Goal: Transaction & Acquisition: Obtain resource

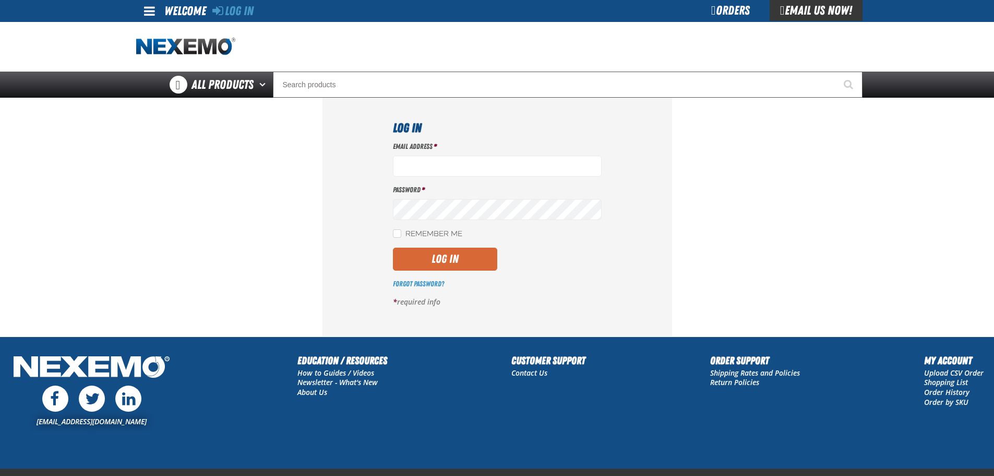
type input "[EMAIL_ADDRESS][DOMAIN_NAME]"
click at [476, 253] on button "Log In" at bounding box center [445, 258] width 104 height 23
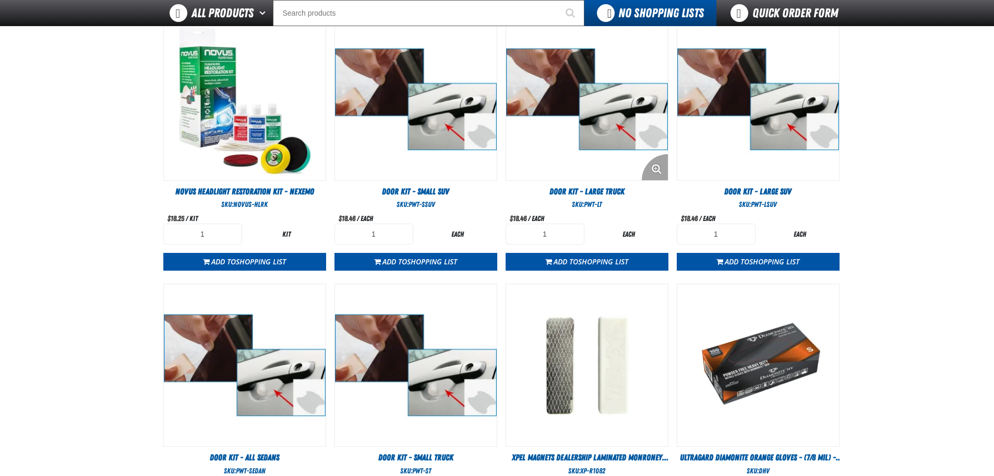
scroll to position [602, 0]
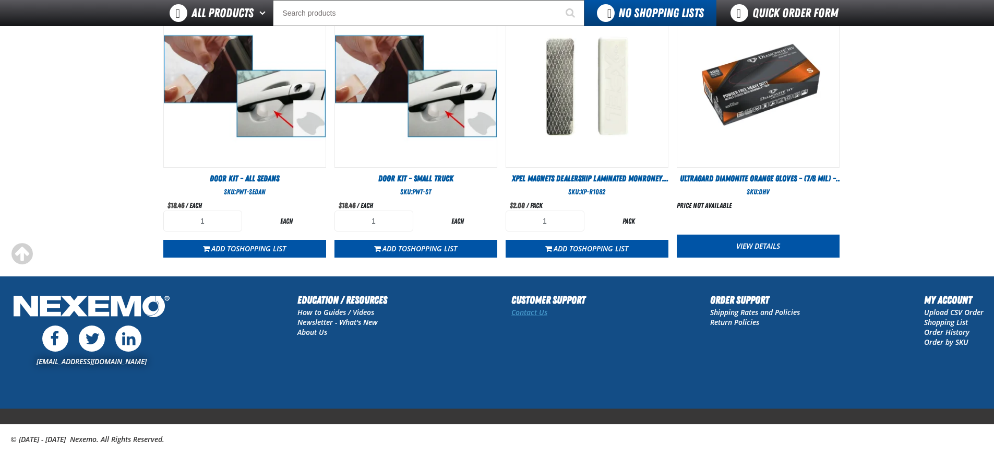
click at [528, 312] on link "Contact Us" at bounding box center [530, 312] width 36 height 10
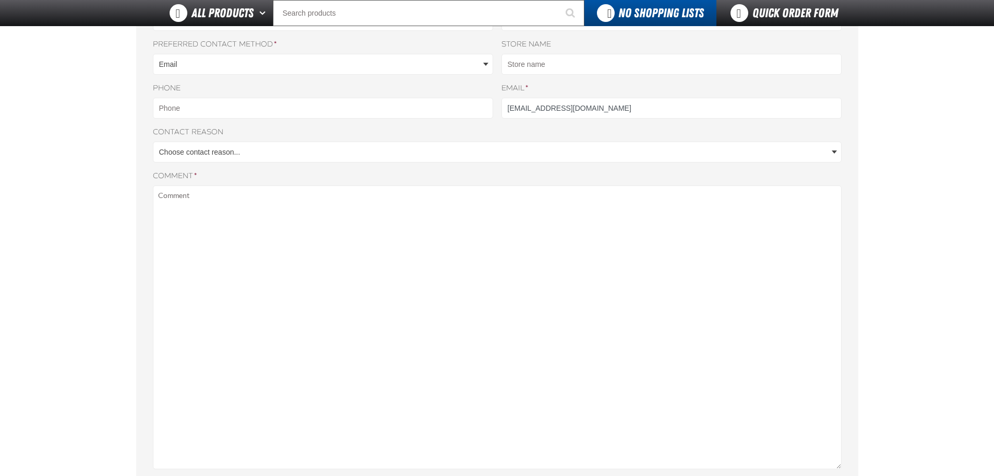
scroll to position [261, 0]
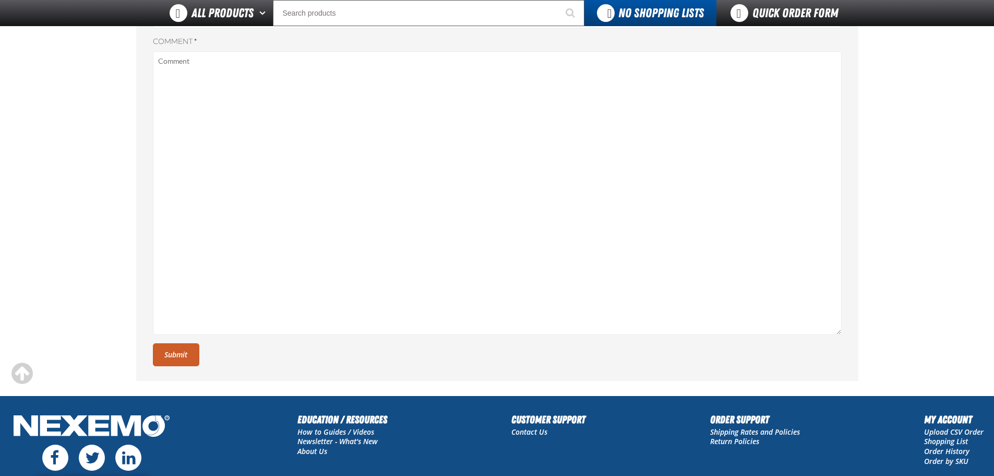
click at [540, 436] on li "Contact Us" at bounding box center [549, 432] width 74 height 10
click at [542, 431] on link "Contact Us" at bounding box center [530, 431] width 36 height 10
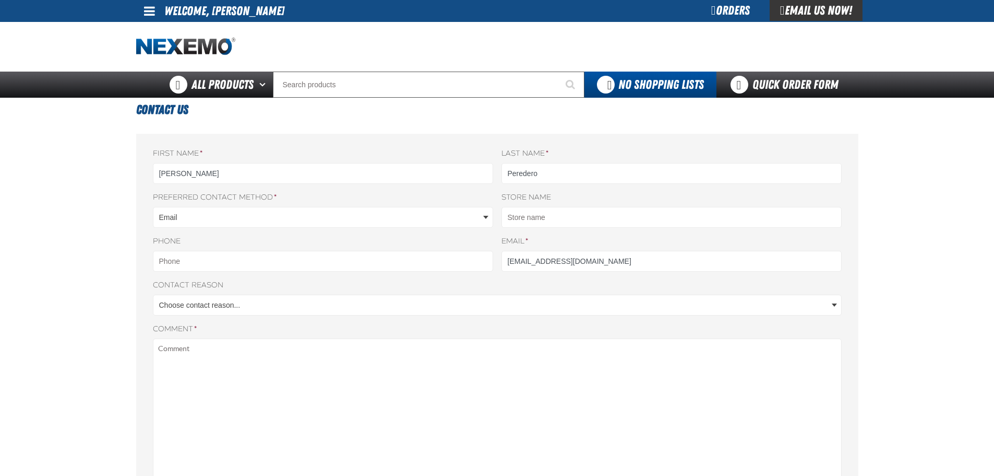
click at [732, 9] on div "Orders" at bounding box center [731, 10] width 78 height 21
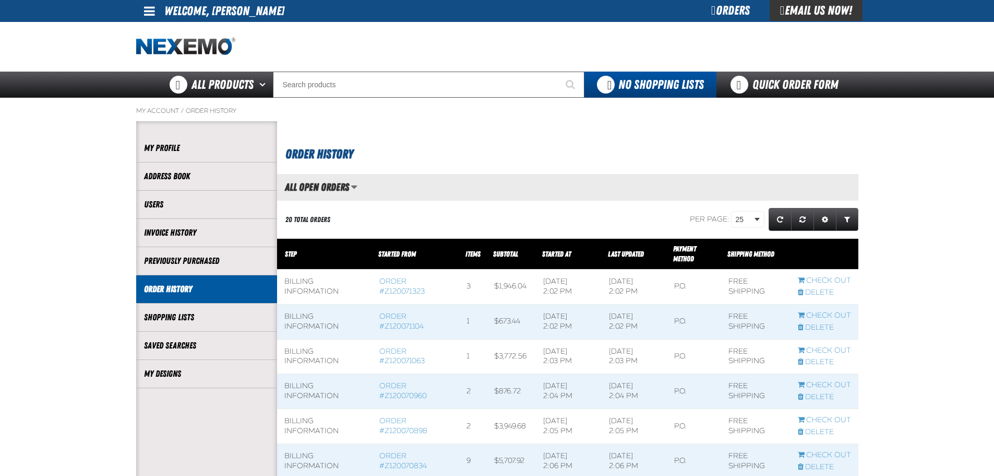
scroll to position [1, 1]
click at [382, 280] on link "Order #Z120071323" at bounding box center [401, 286] width 45 height 19
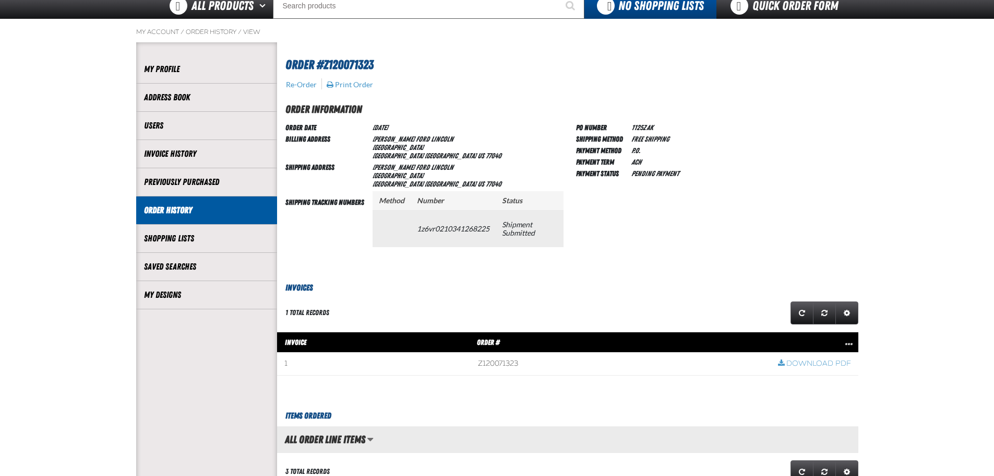
scroll to position [209, 0]
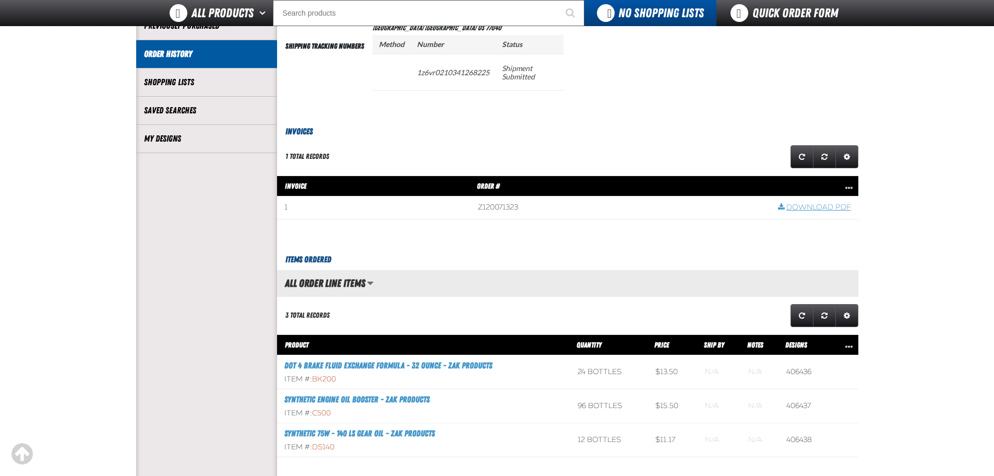
click at [816, 203] on link "Download PDF" at bounding box center [814, 208] width 73 height 10
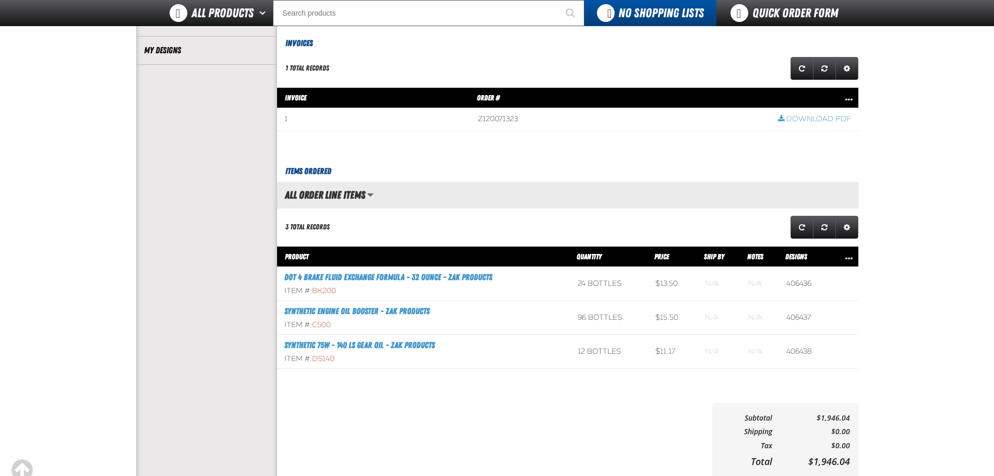
scroll to position [418, 0]
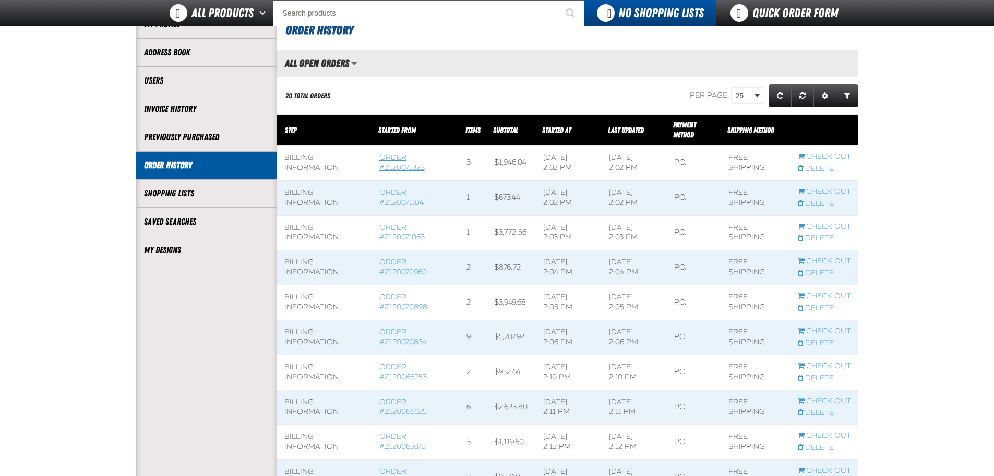
scroll to position [104, 0]
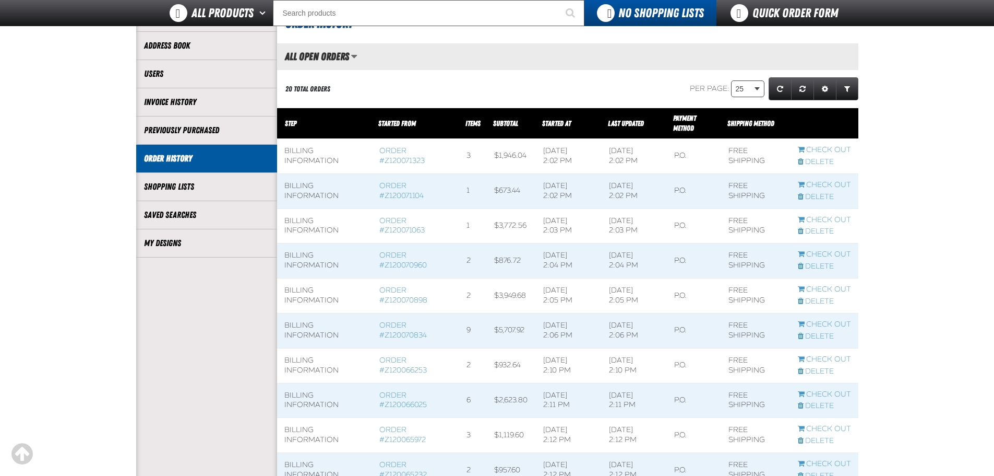
click at [182, 104] on link "Invoice History" at bounding box center [206, 102] width 125 height 12
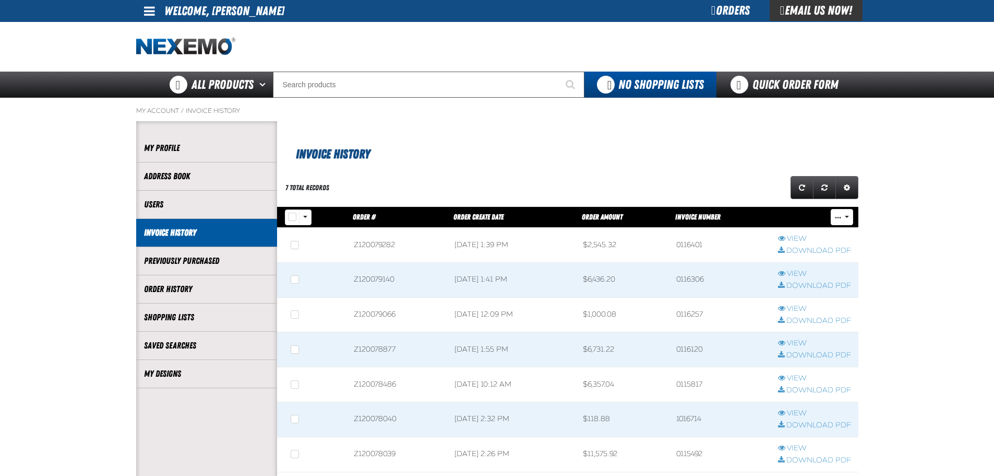
scroll to position [1, 1]
click at [367, 281] on span at bounding box center [397, 280] width 101 height 34
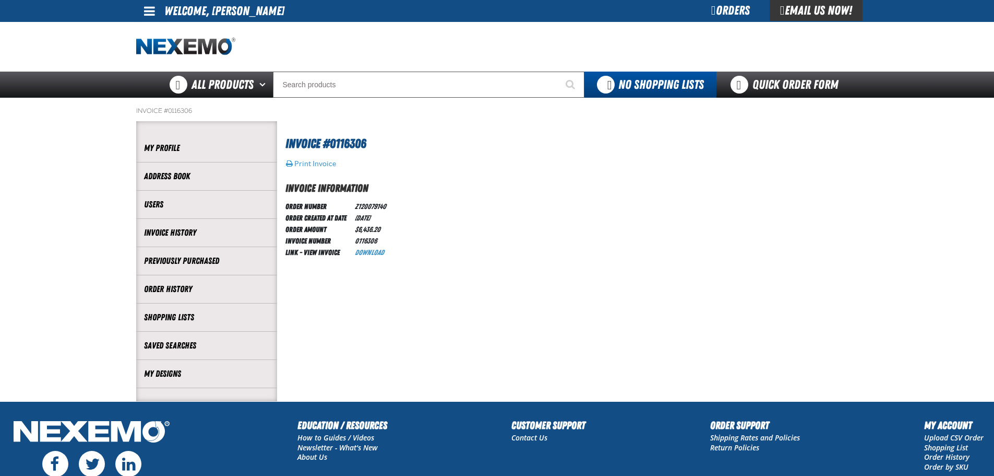
scroll to position [99, 0]
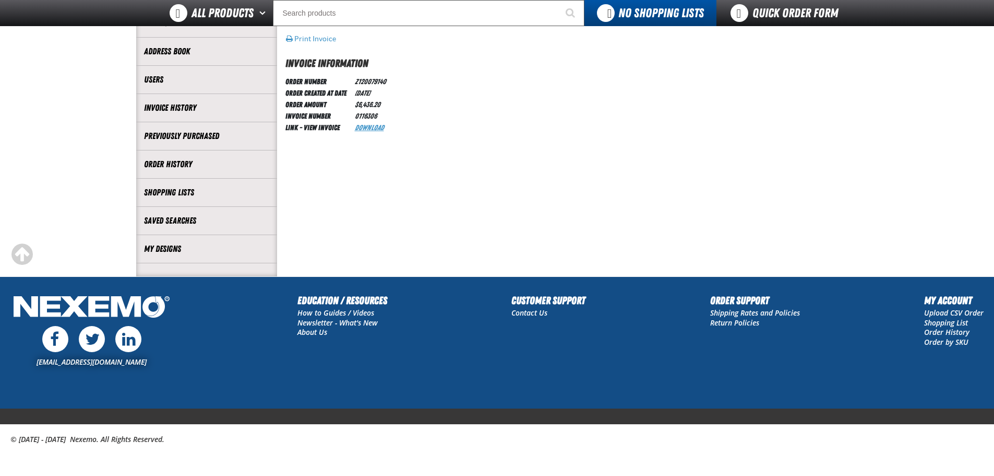
click at [367, 126] on link "Download" at bounding box center [369, 127] width 29 height 8
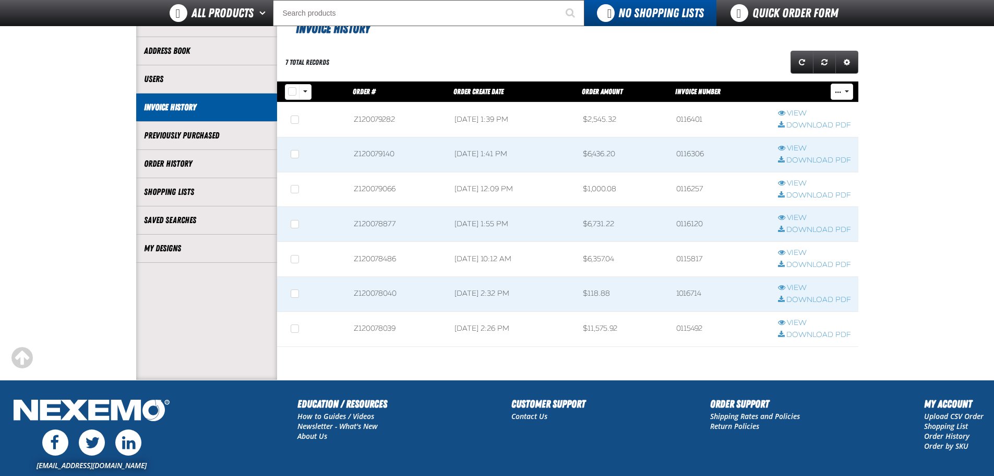
scroll to position [99, 0]
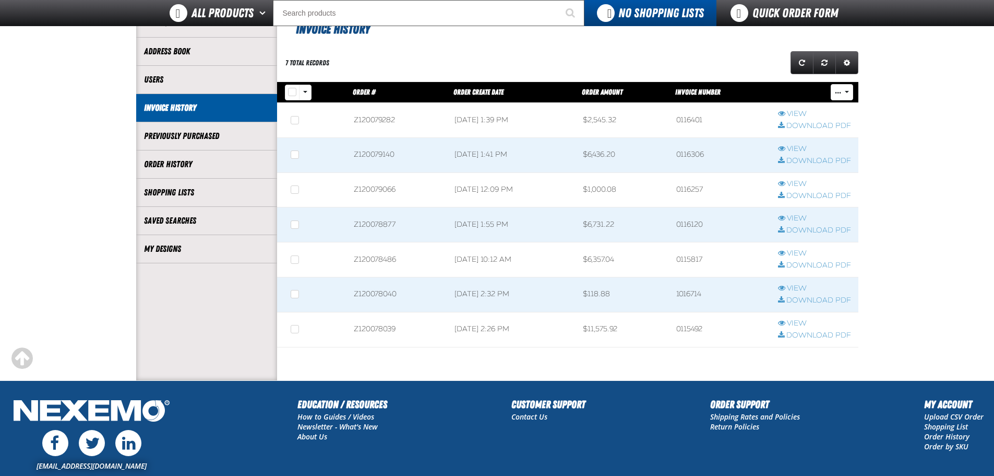
click at [374, 227] on span at bounding box center [397, 224] width 101 height 34
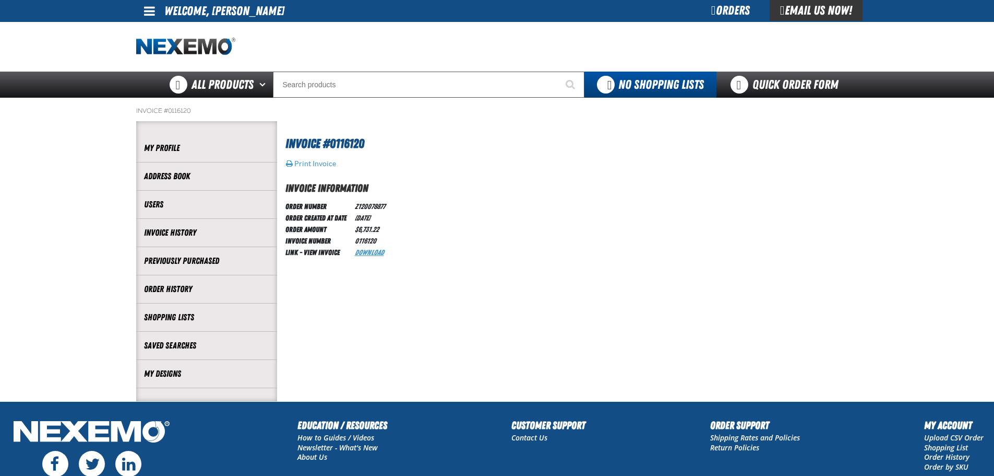
click at [376, 248] on link "Download" at bounding box center [369, 252] width 29 height 8
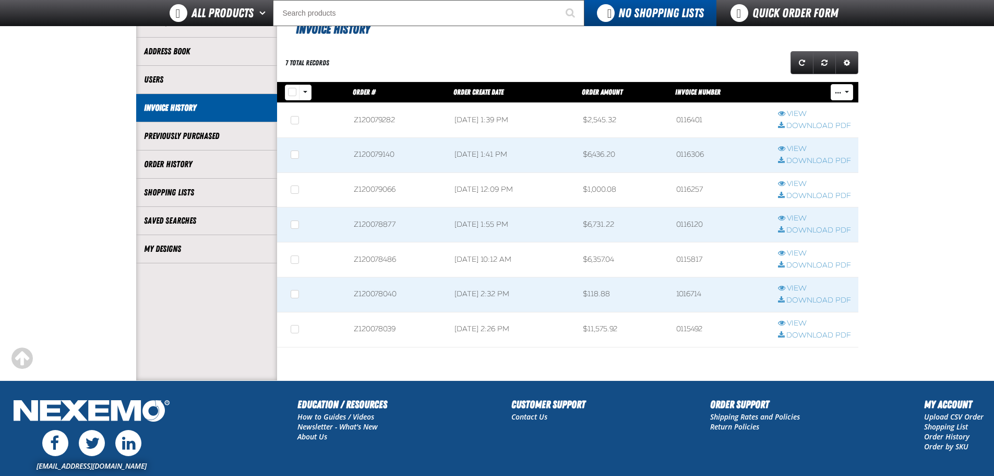
scroll to position [1, 1]
click at [387, 224] on td "Z120078877" at bounding box center [397, 224] width 101 height 35
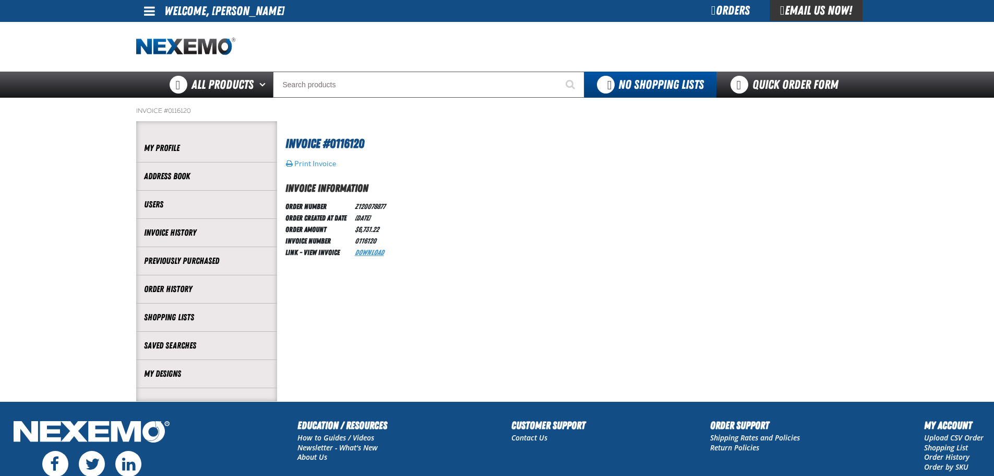
click at [367, 250] on link "Download" at bounding box center [369, 252] width 29 height 8
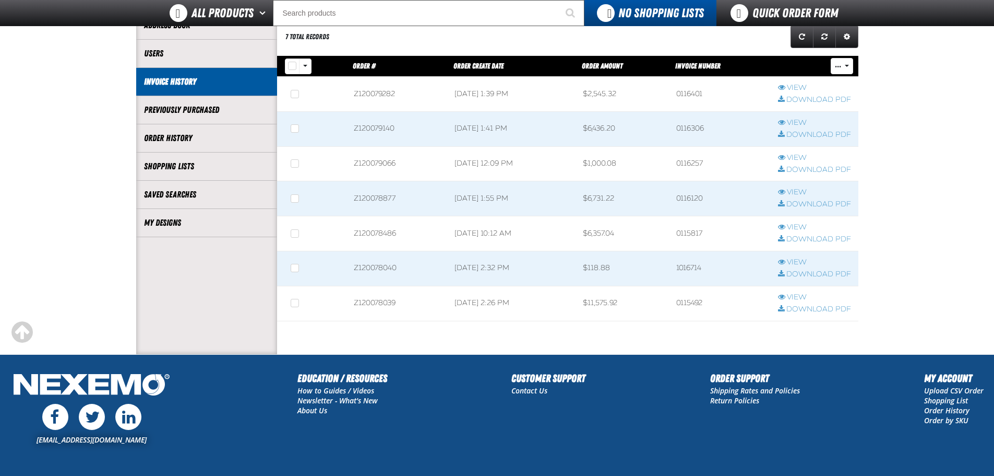
scroll to position [1, 1]
click at [381, 161] on td "Z120079066" at bounding box center [397, 163] width 101 height 35
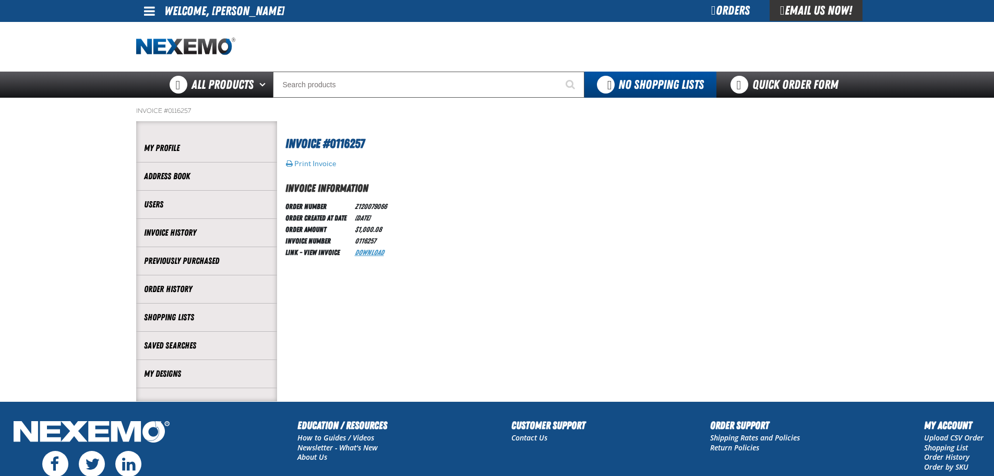
click at [377, 252] on link "Download" at bounding box center [369, 252] width 29 height 8
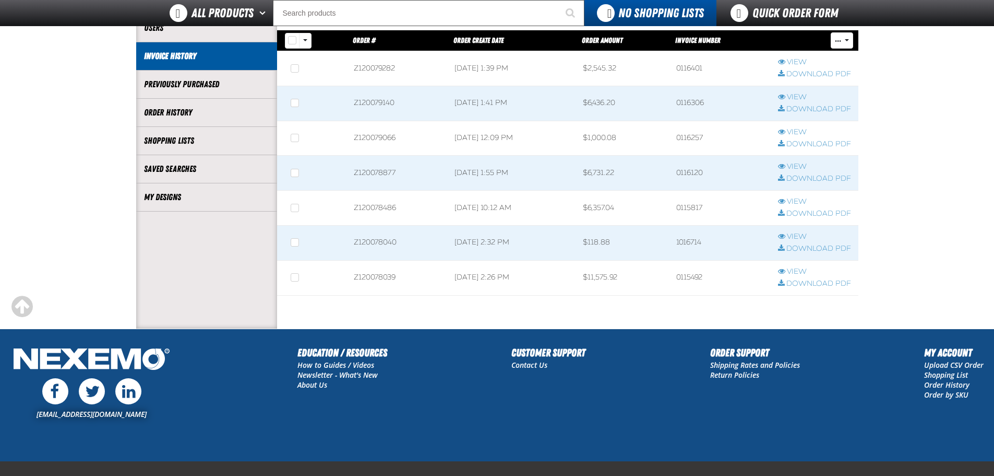
scroll to position [1, 1]
click at [362, 106] on td "Z120079140" at bounding box center [397, 103] width 101 height 35
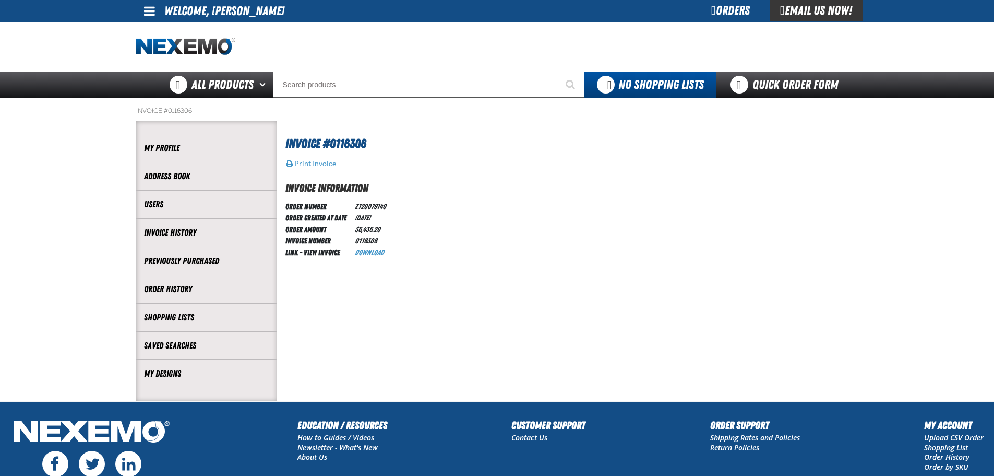
click at [379, 250] on link "Download" at bounding box center [369, 252] width 29 height 8
click at [603, 308] on section "Invoice #0116306 Print Invoice Invoice Information Order Number Z120079140 Orde…" at bounding box center [567, 260] width 581 height 279
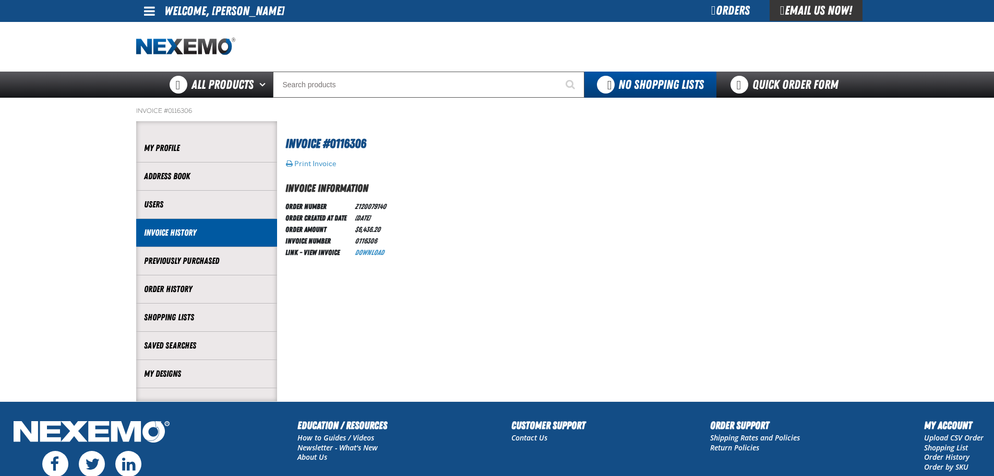
click at [216, 230] on link "Invoice History" at bounding box center [206, 233] width 125 height 12
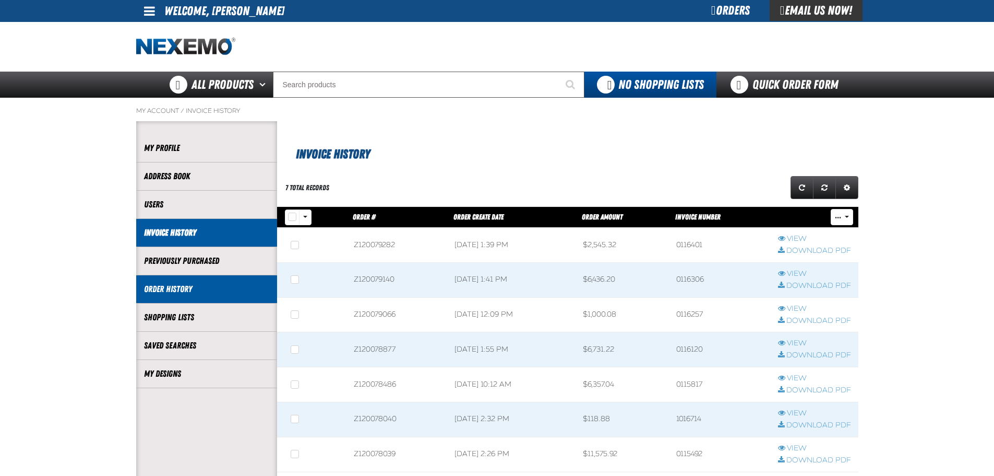
click at [198, 285] on link "Order History" at bounding box center [206, 289] width 125 height 12
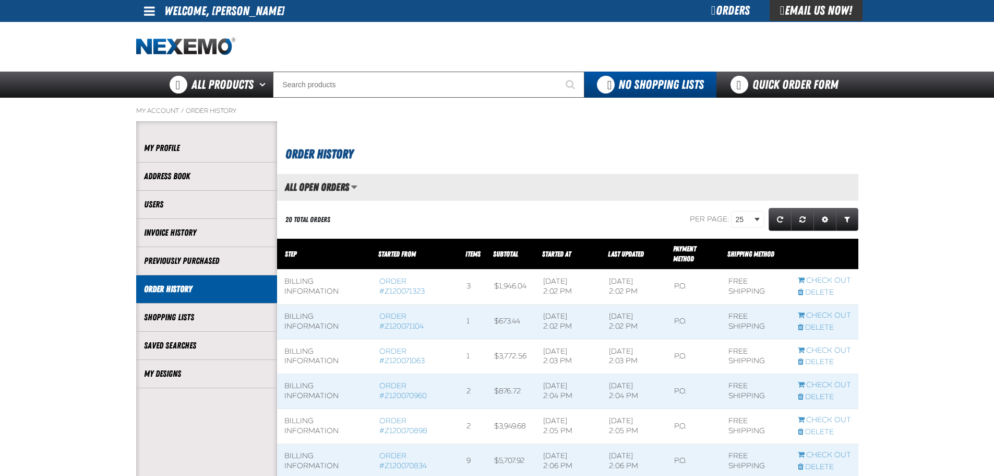
scroll to position [1, 1]
click at [855, 216] on link "Expand or Collapse Grid Filters" at bounding box center [847, 219] width 22 height 23
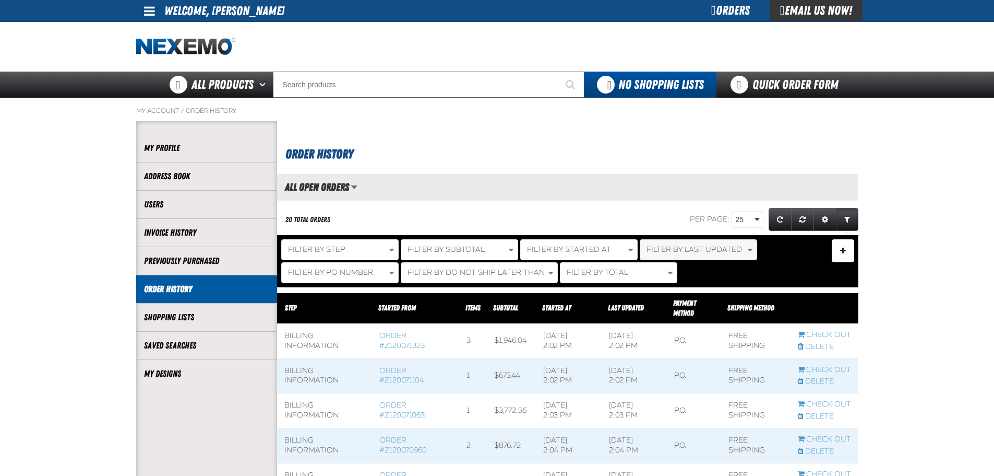
click at [696, 252] on span "Filter By Last Updated" at bounding box center [695, 249] width 96 height 9
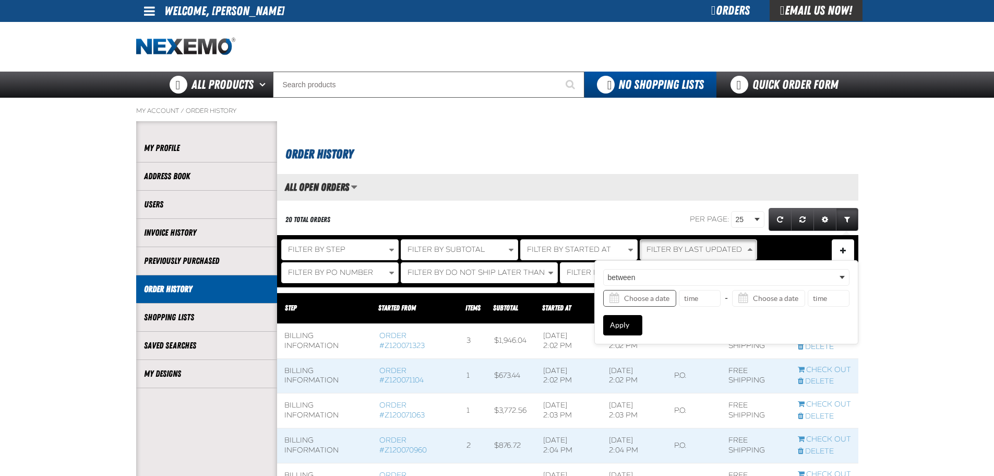
click at [643, 300] on input "Last Updated filter from date value" at bounding box center [639, 298] width 73 height 17
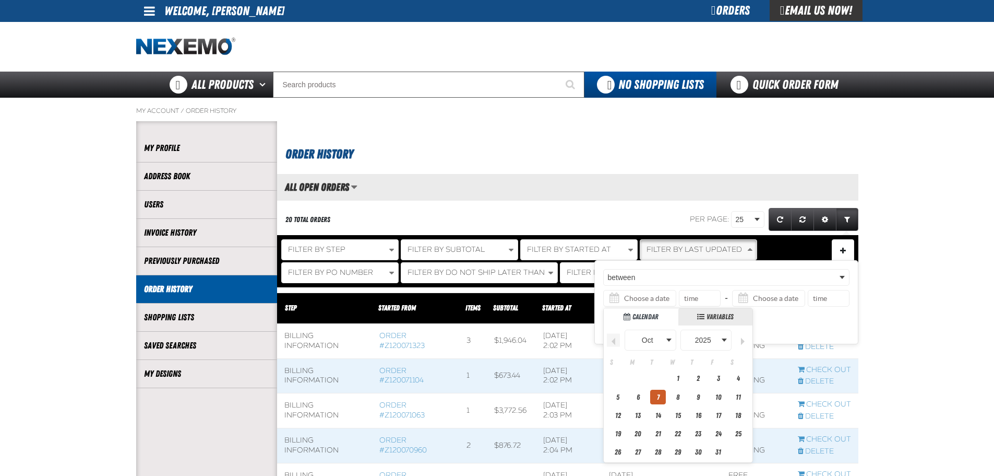
click at [618, 342] on link "Switch to previous month" at bounding box center [613, 339] width 13 height 13
click at [639, 377] on link "1" at bounding box center [638, 378] width 16 height 14
type input "9/1/2025"
type input "12:00 AM"
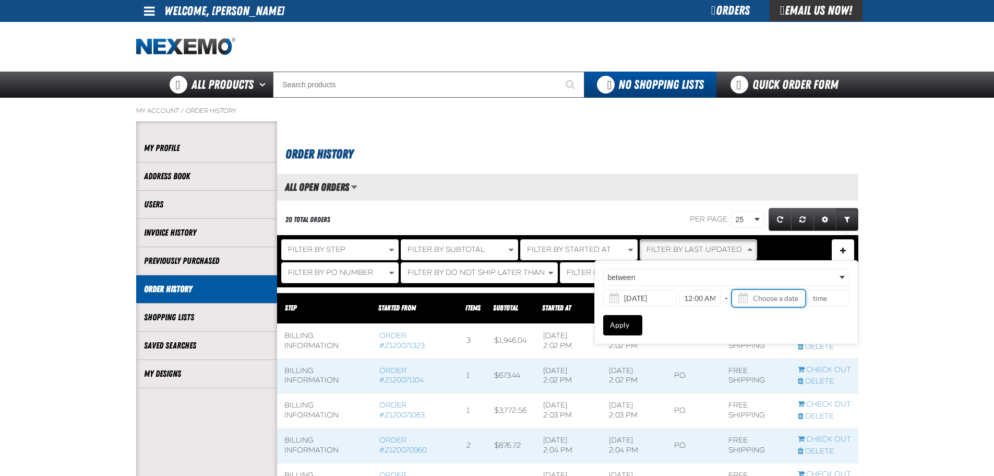
click at [787, 299] on input "Last Updated filter to date value" at bounding box center [768, 298] width 73 height 17
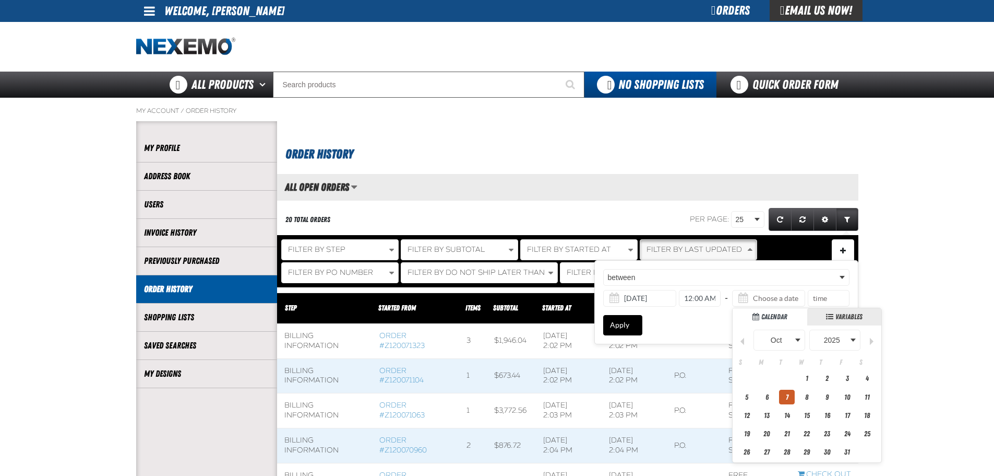
click at [787, 399] on link "7" at bounding box center [787, 396] width 16 height 15
type input "10/7/2025"
type input "2:55 PM"
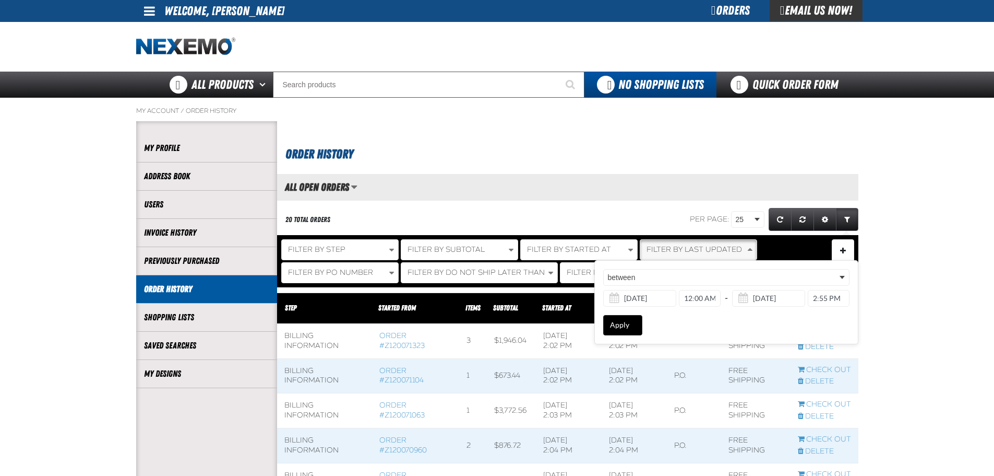
drag, startPoint x: 628, startPoint y: 326, endPoint x: 632, endPoint y: 334, distance: 8.4
click at [629, 326] on button "Apply" at bounding box center [622, 325] width 39 height 20
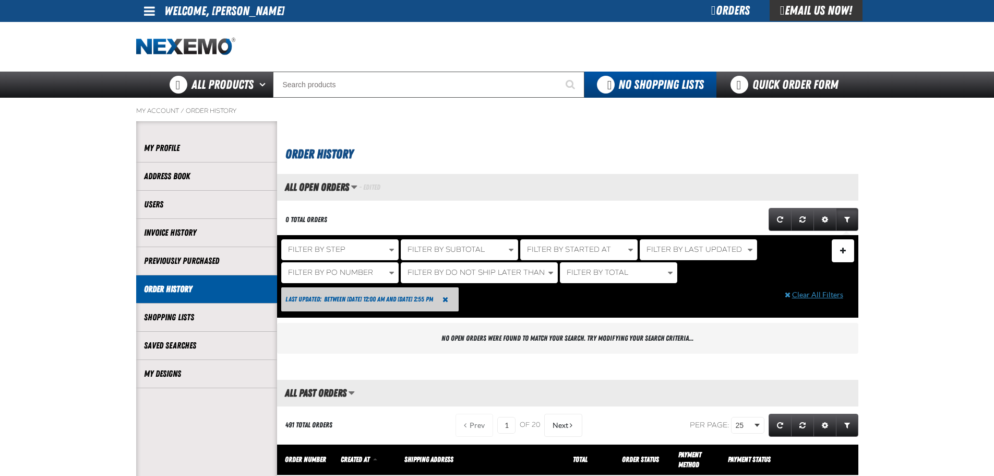
click at [813, 295] on button "Clear All Filters" at bounding box center [814, 294] width 75 height 23
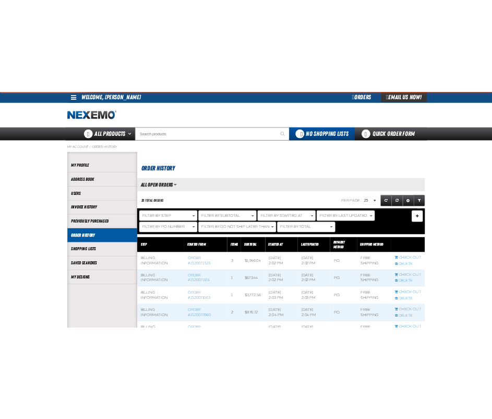
scroll to position [735, 581]
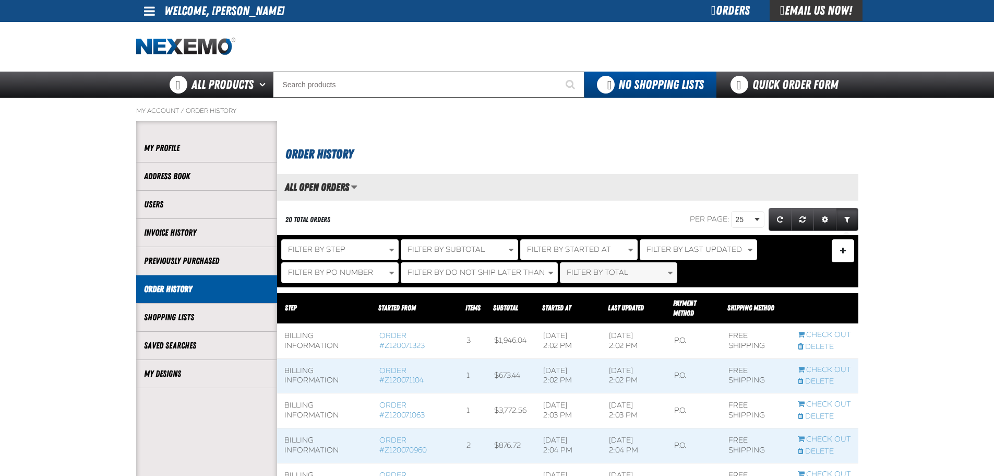
click at [604, 277] on button "Filter By Total" at bounding box center [618, 272] width 117 height 21
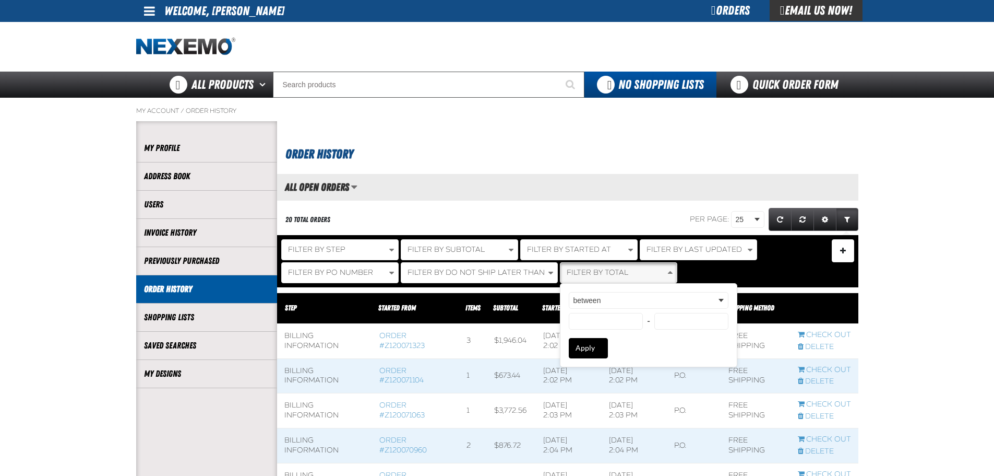
click at [604, 277] on button "Filter By Total" at bounding box center [618, 272] width 117 height 21
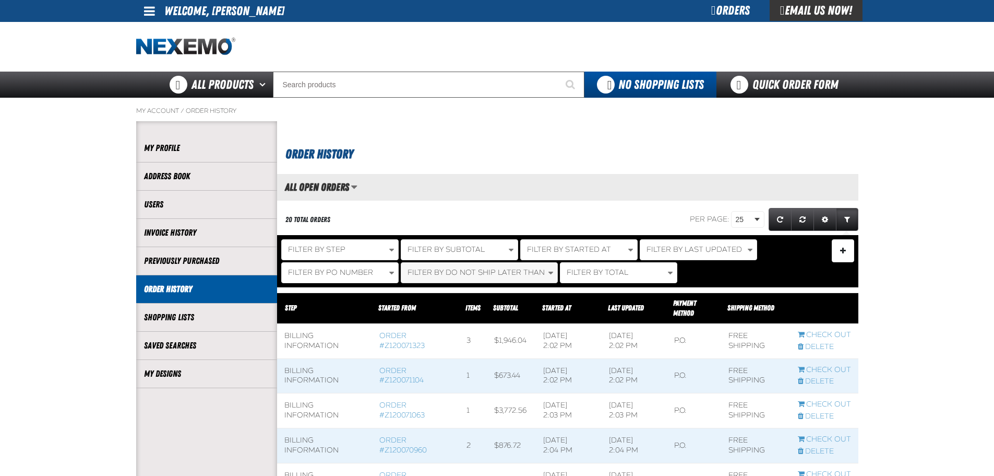
click at [503, 269] on span "Filter By Do Not Ship Later Than" at bounding box center [476, 272] width 137 height 9
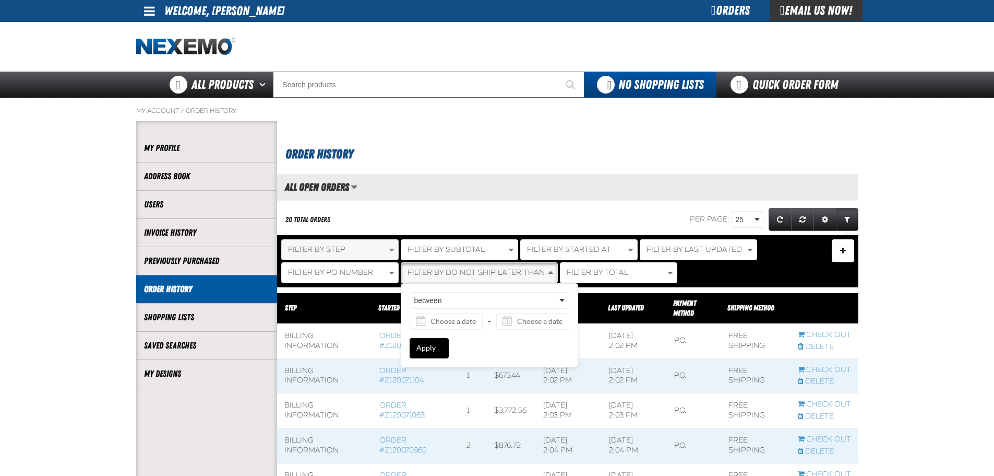
click at [364, 251] on button "Filter By Step" at bounding box center [339, 249] width 117 height 21
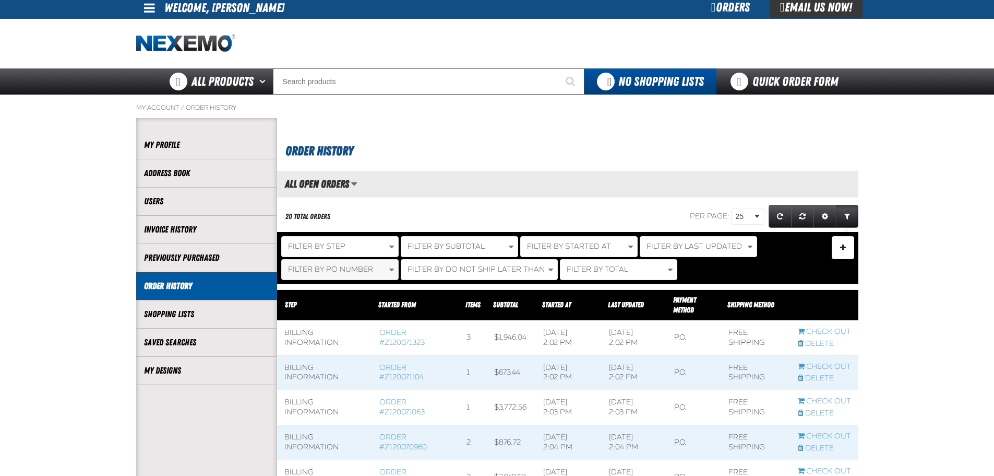
scroll to position [0, 0]
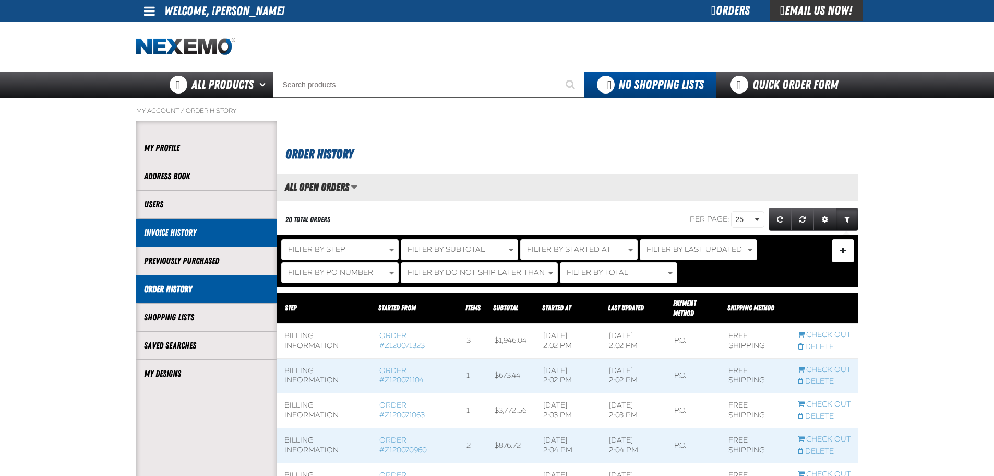
click at [179, 236] on link "Invoice History" at bounding box center [206, 233] width 125 height 12
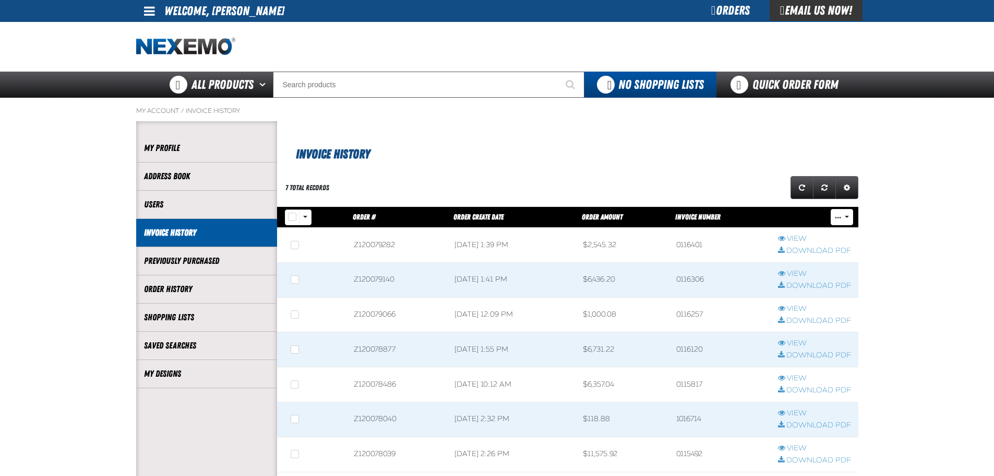
scroll to position [1, 1]
click at [372, 284] on span at bounding box center [397, 280] width 101 height 34
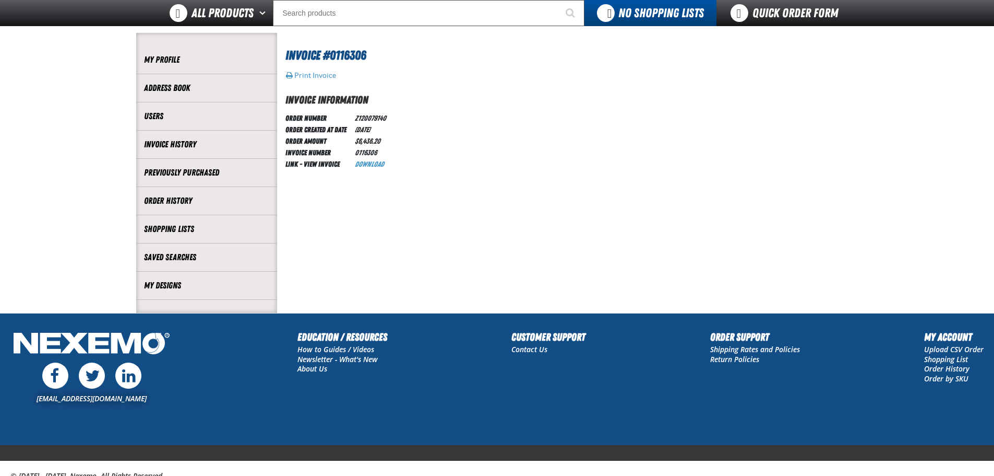
scroll to position [99, 0]
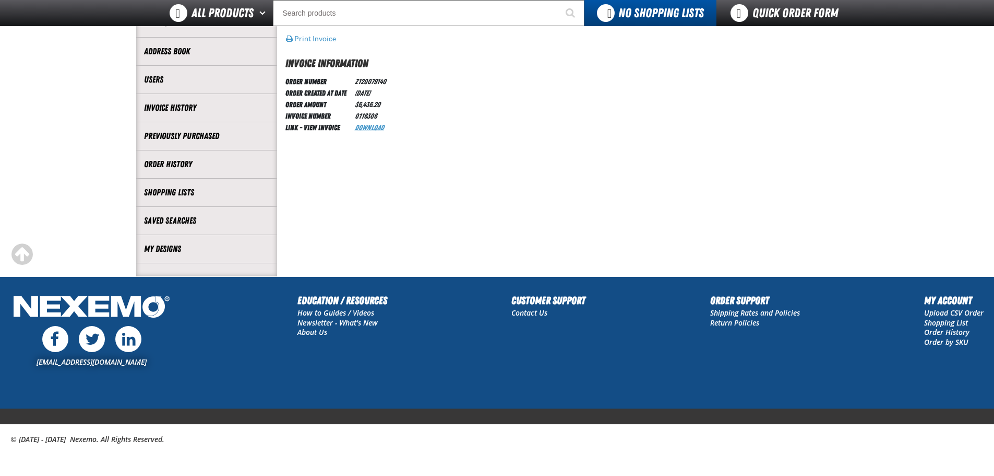
click at [377, 128] on link "Download" at bounding box center [369, 127] width 29 height 8
